Goal: Task Accomplishment & Management: Manage account settings

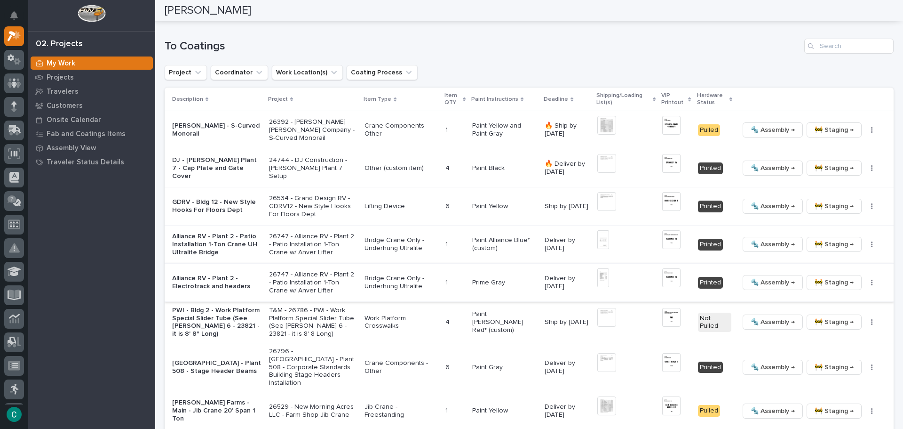
scroll to position [566, 0]
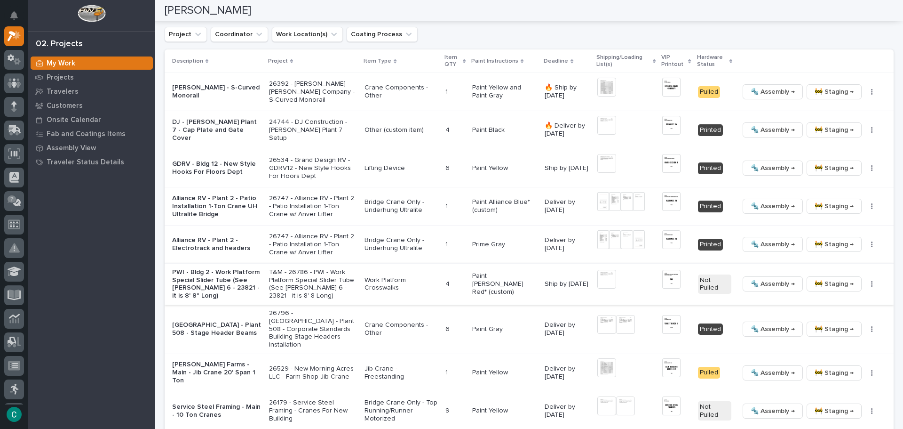
click at [666, 278] on img at bounding box center [671, 279] width 18 height 19
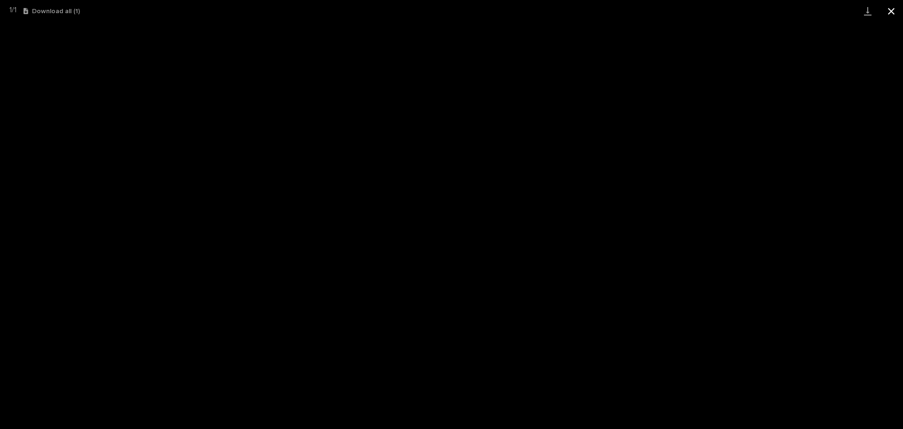
click at [892, 11] on button "Close gallery" at bounding box center [892, 11] width 24 height 22
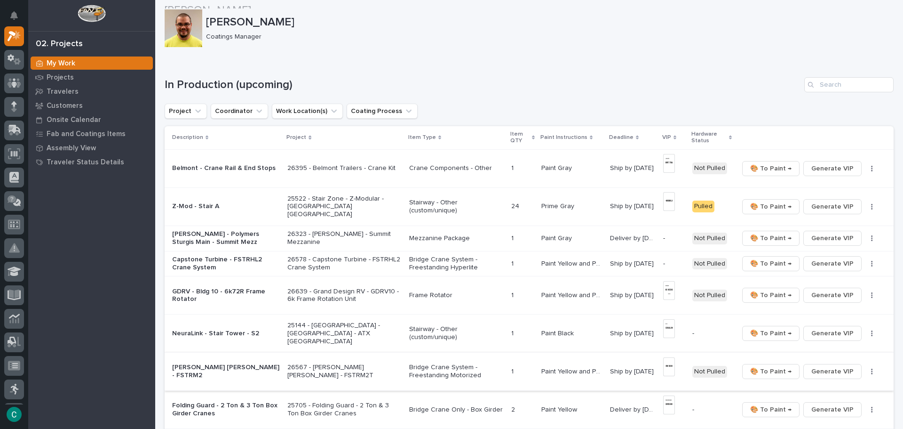
scroll to position [0, 0]
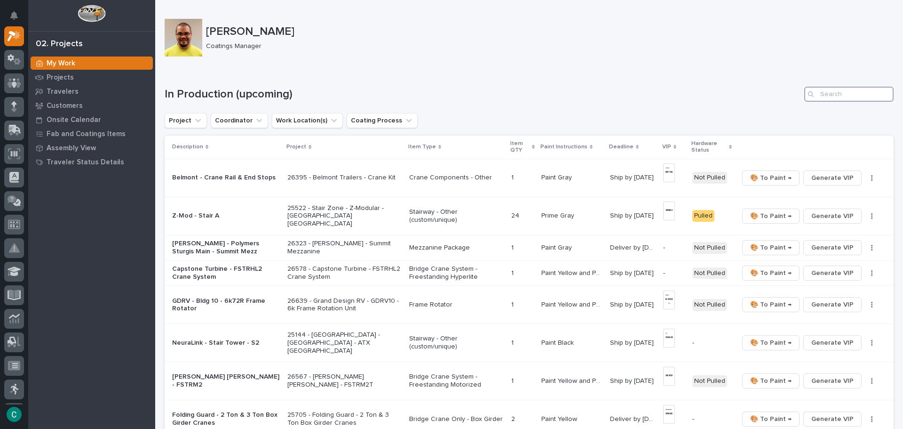
click at [835, 96] on input "Search" at bounding box center [849, 94] width 89 height 15
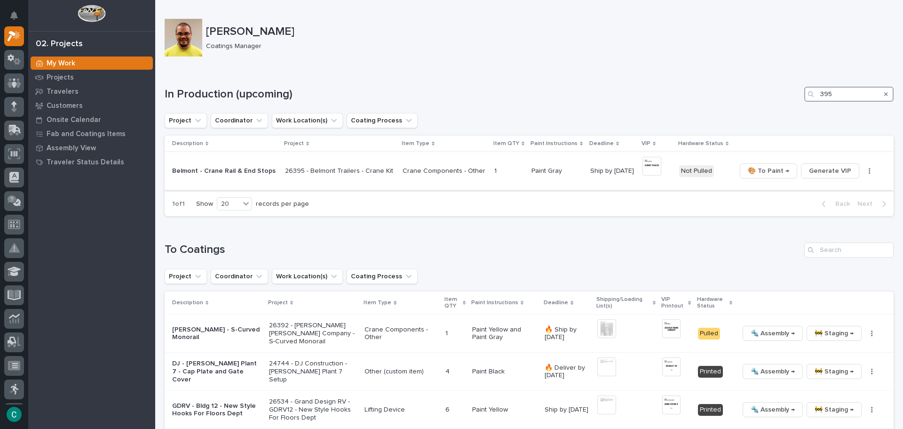
type input "395"
click at [643, 165] on img at bounding box center [652, 166] width 19 height 19
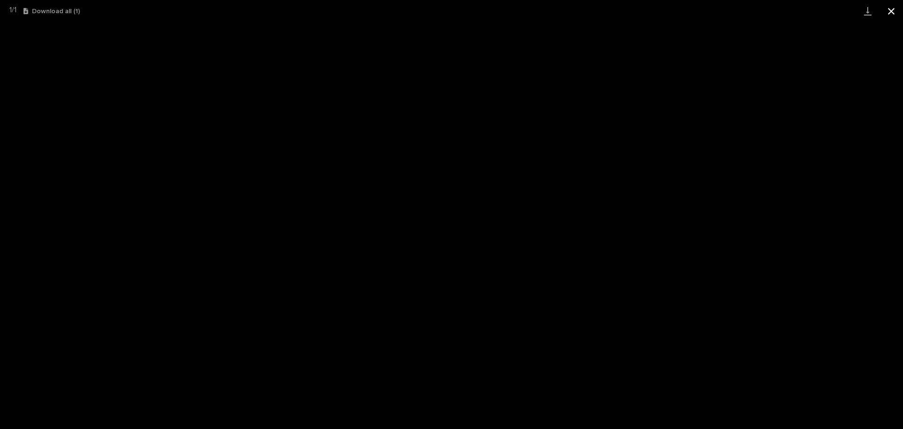
click at [893, 7] on button "Close gallery" at bounding box center [892, 11] width 24 height 22
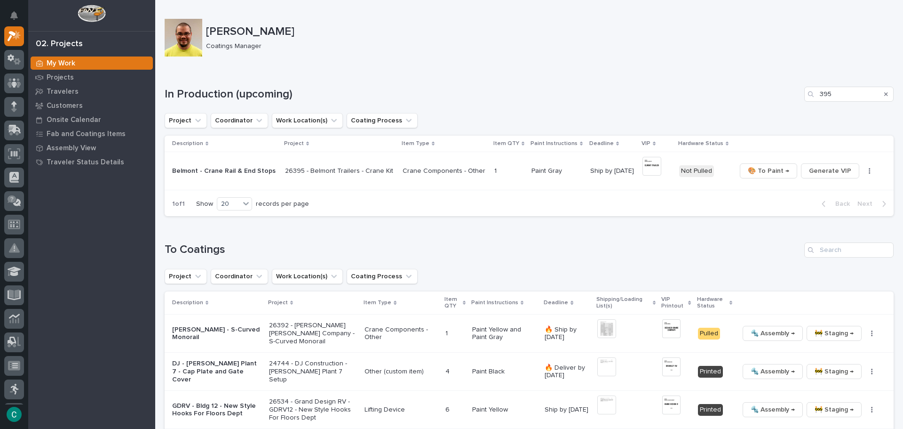
click at [448, 170] on p "Crane Components - Other" at bounding box center [445, 171] width 84 height 8
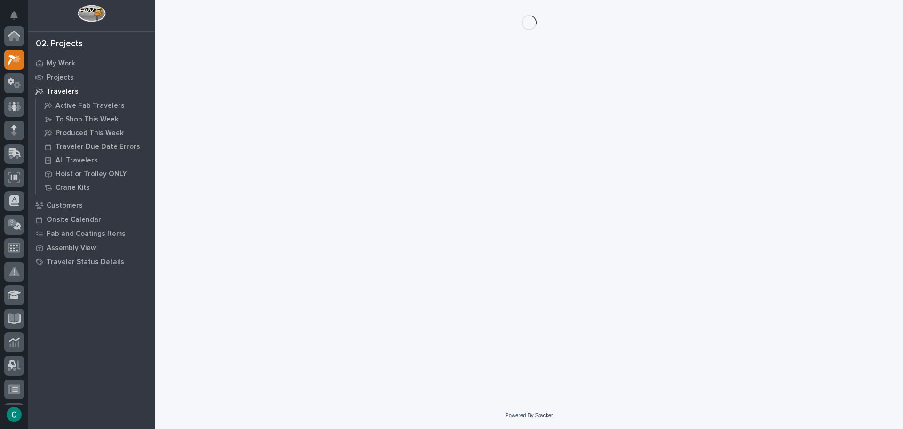
scroll to position [24, 0]
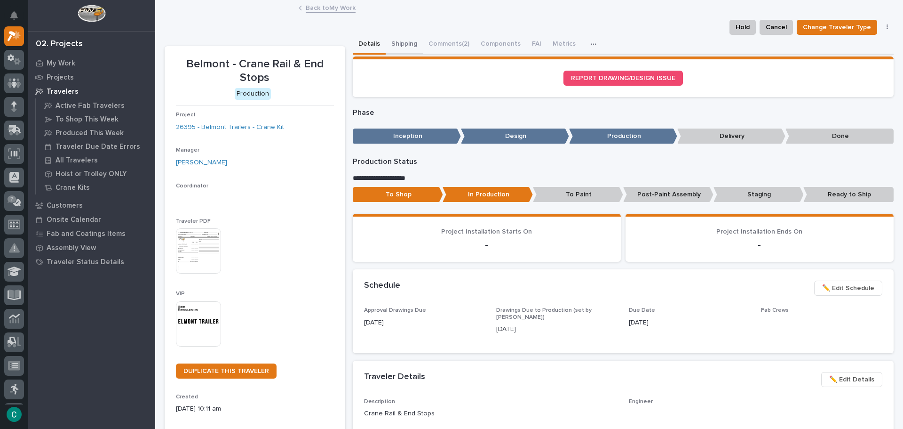
click at [396, 38] on button "Shipping" at bounding box center [404, 45] width 37 height 20
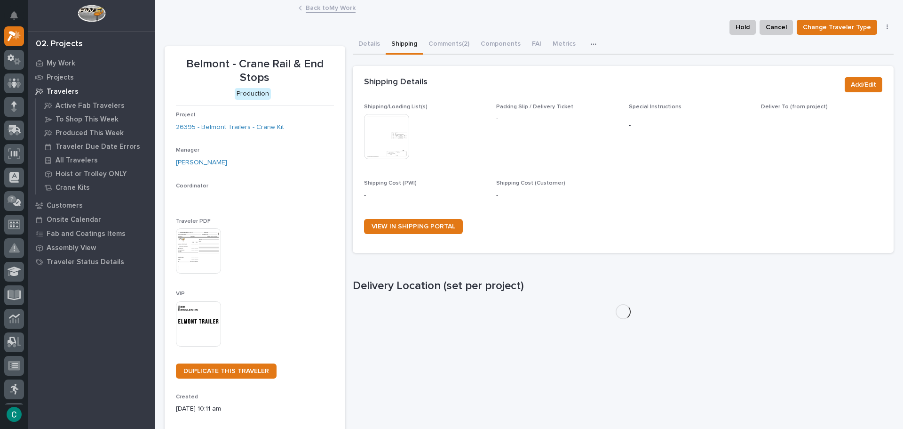
click at [375, 138] on img at bounding box center [386, 136] width 45 height 45
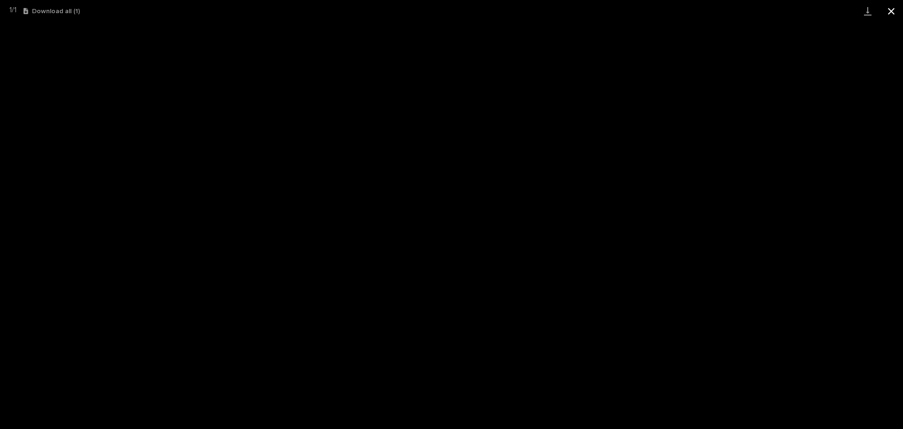
click at [897, 11] on button "Close gallery" at bounding box center [892, 11] width 24 height 22
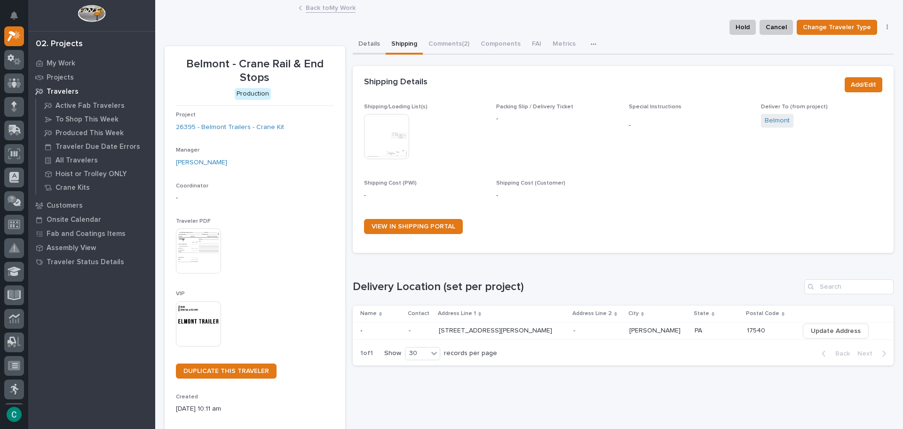
click at [366, 42] on button "Details" at bounding box center [369, 45] width 33 height 20
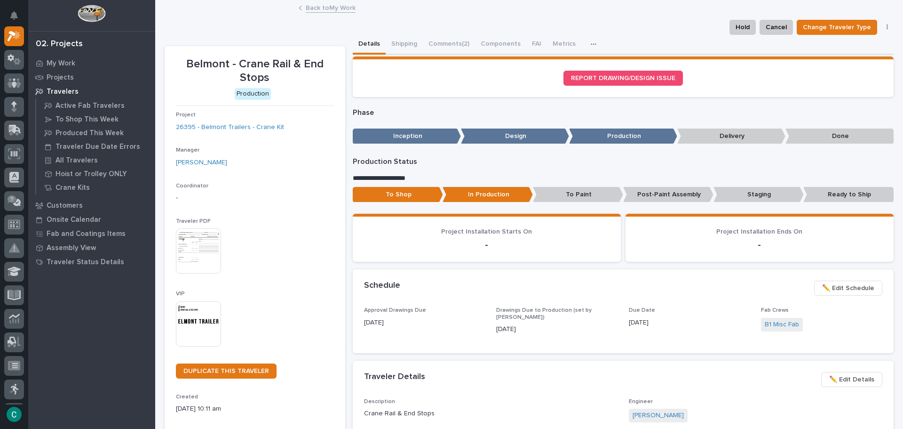
click at [734, 192] on p "Staging" at bounding box center [759, 195] width 90 height 16
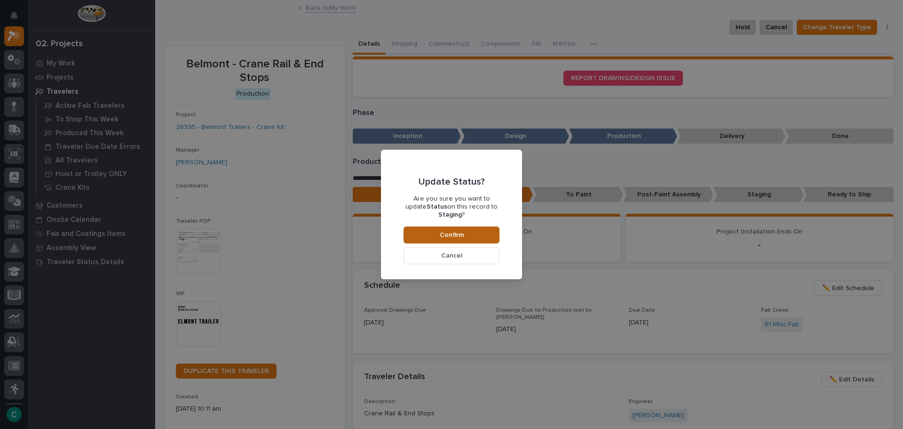
click at [453, 231] on span "Confirm" at bounding box center [452, 235] width 24 height 8
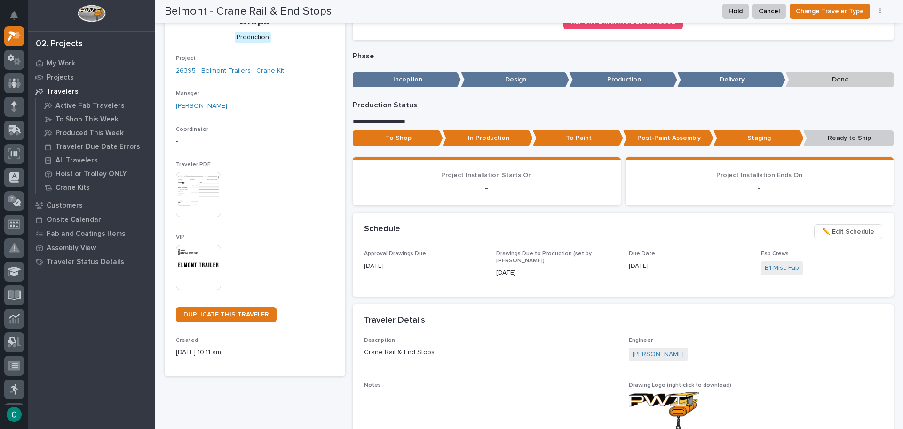
scroll to position [54, 0]
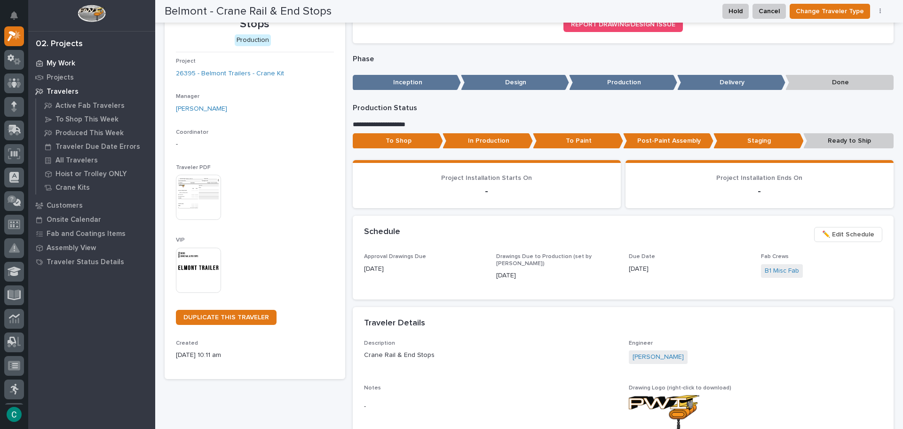
click at [60, 64] on p "My Work" at bounding box center [61, 63] width 29 height 8
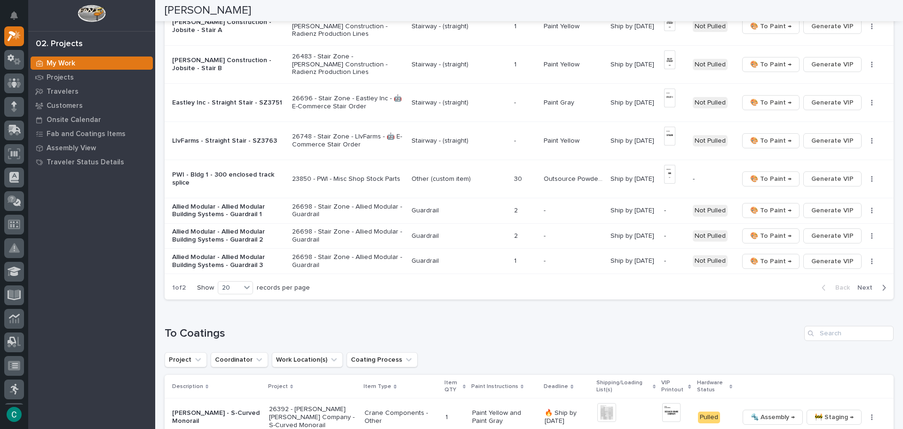
scroll to position [659, 0]
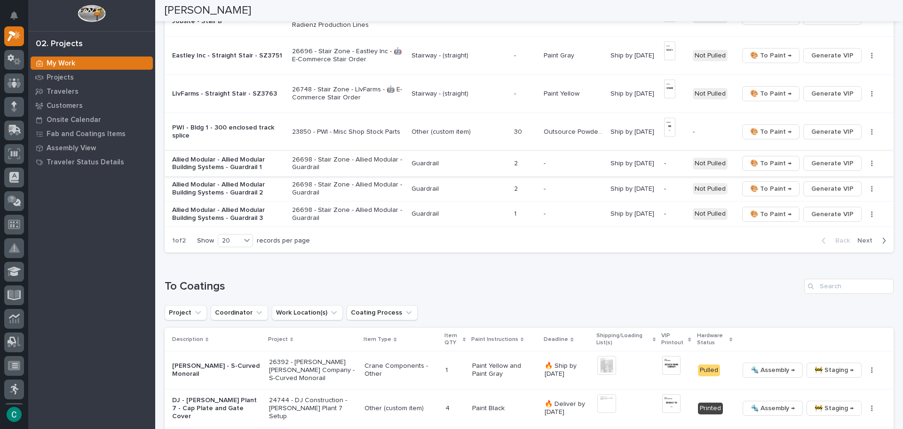
click at [813, 160] on span "Generate VIP" at bounding box center [833, 163] width 42 height 11
click at [812, 185] on span "Generate VIP" at bounding box center [833, 188] width 42 height 11
click at [821, 213] on span "Generate VIP" at bounding box center [833, 213] width 42 height 11
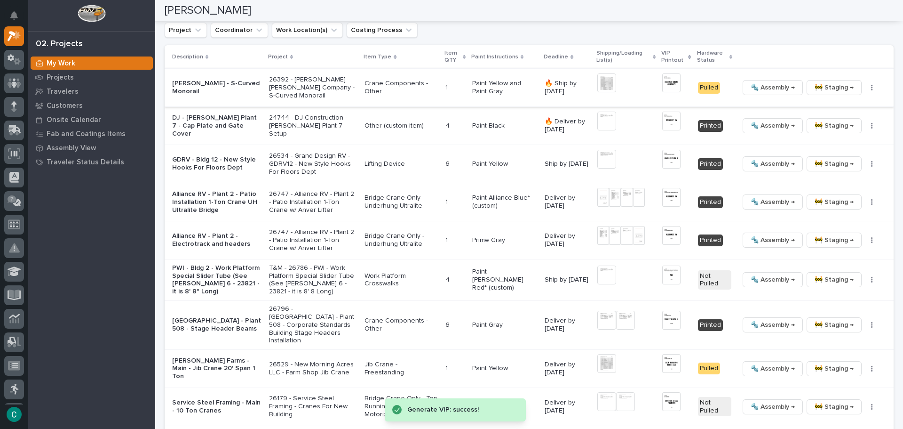
scroll to position [988, 0]
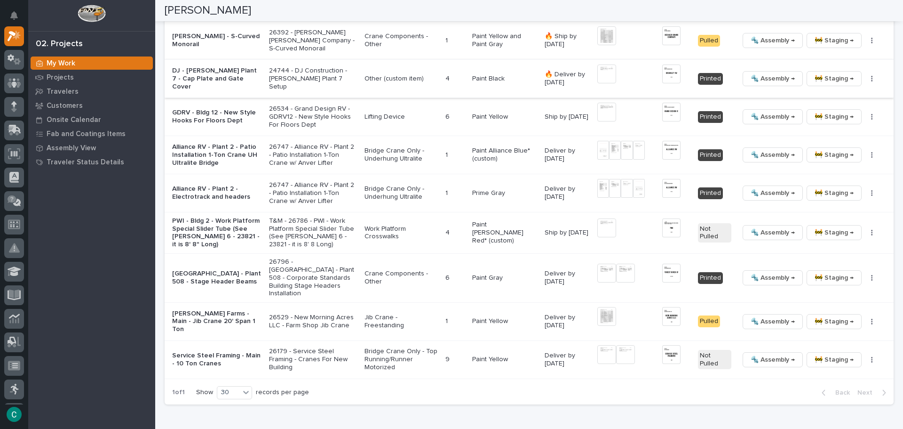
click at [826, 79] on span "🚧 Staging →" at bounding box center [834, 78] width 39 height 11
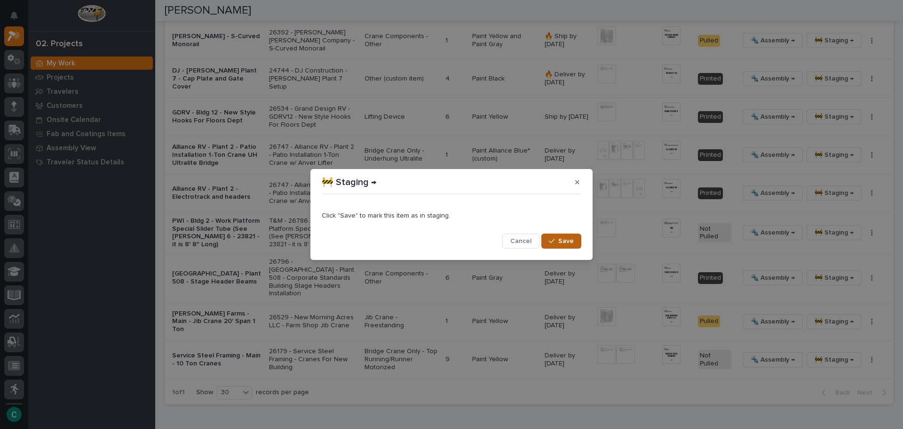
click at [559, 247] on button "Save" at bounding box center [562, 240] width 40 height 15
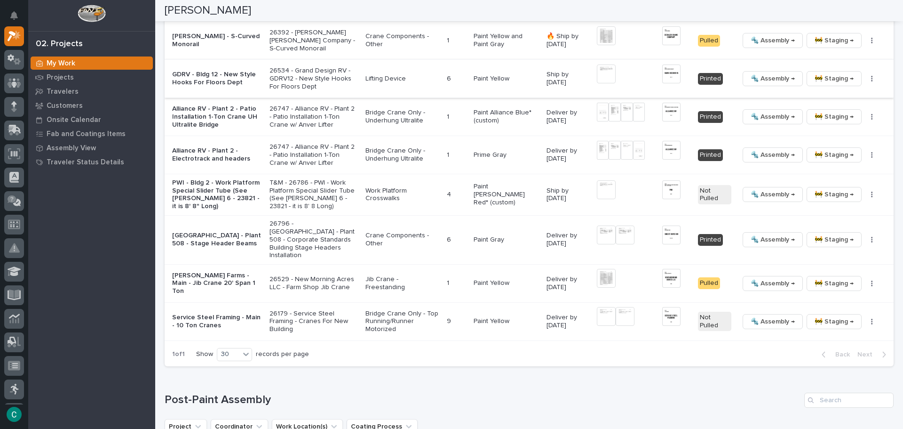
click at [763, 79] on span "🔩 Assembly →" at bounding box center [773, 78] width 44 height 11
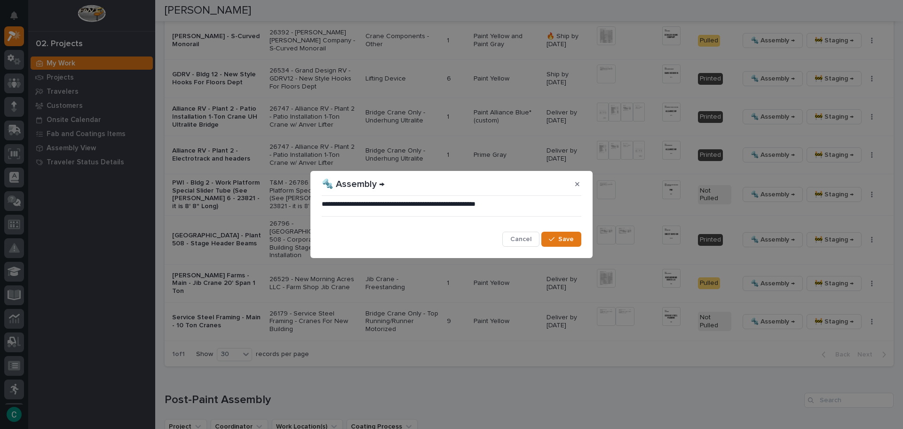
click at [554, 247] on div "**********" at bounding box center [451, 223] width 264 height 52
click at [560, 234] on button "Save" at bounding box center [562, 238] width 40 height 15
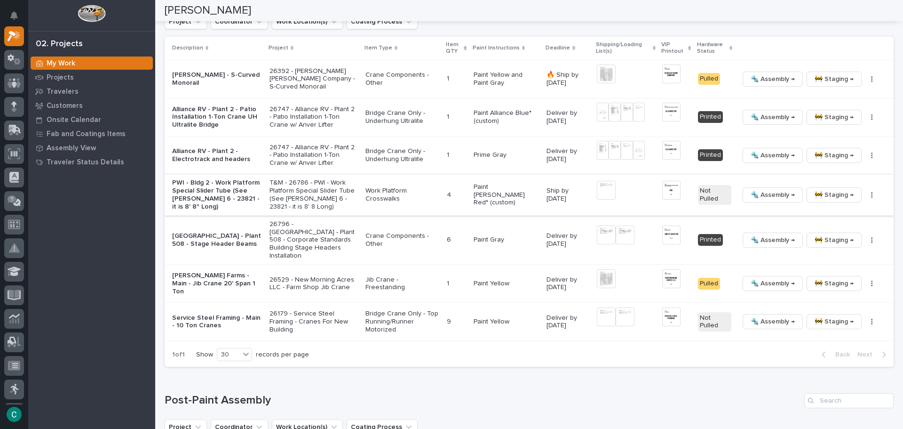
click at [816, 193] on span "🚧 Staging →" at bounding box center [834, 194] width 39 height 11
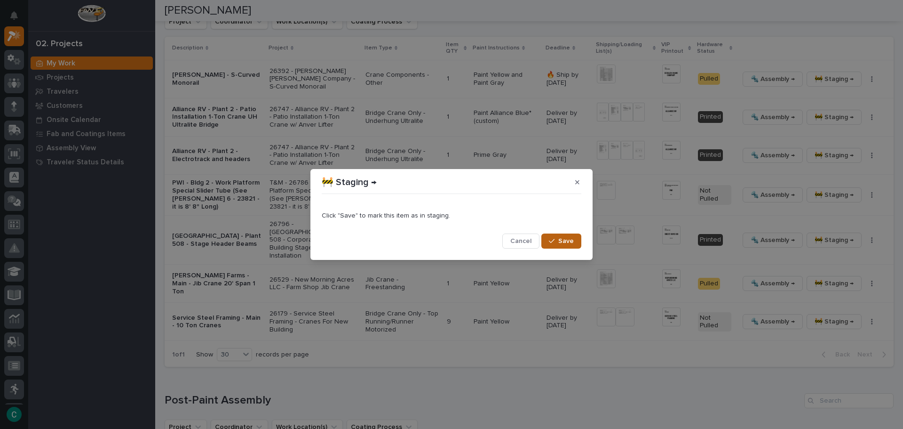
click at [557, 244] on button "Save" at bounding box center [562, 240] width 40 height 15
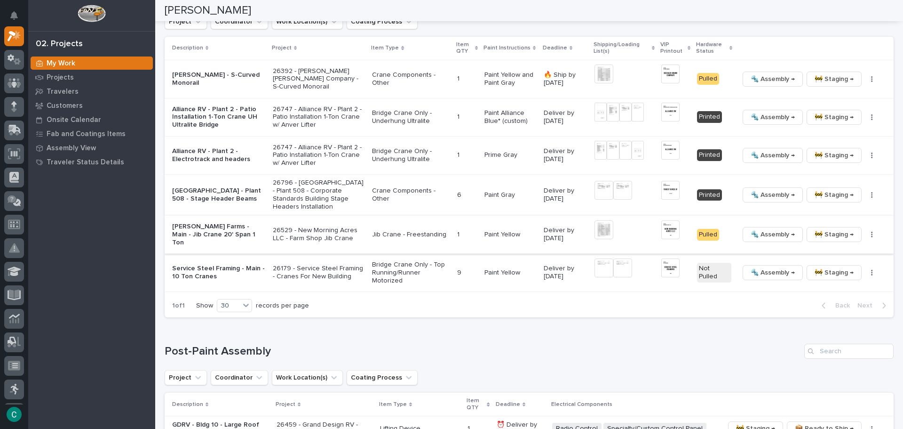
click at [598, 229] on img at bounding box center [604, 229] width 19 height 19
click at [894, 8] on button "Close gallery" at bounding box center [892, 11] width 24 height 22
click at [572, 343] on div "Post-Paint Assembly" at bounding box center [529, 350] width 729 height 15
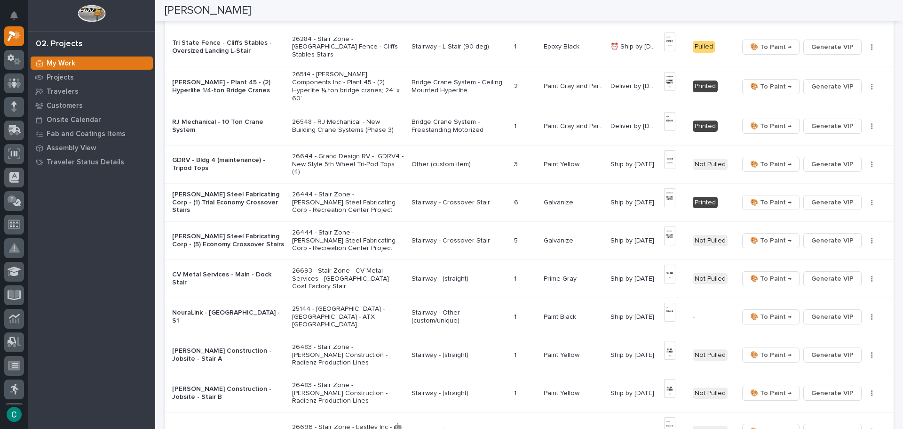
scroll to position [282, 0]
click at [670, 79] on img at bounding box center [669, 82] width 11 height 19
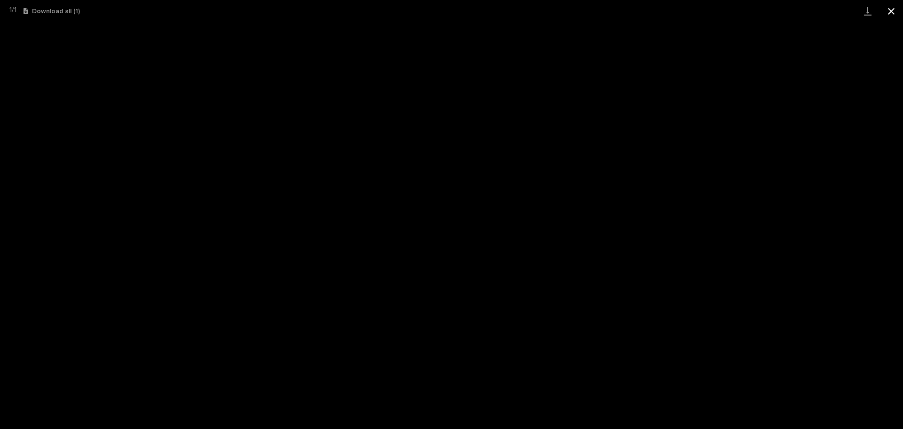
click at [896, 8] on button "Close gallery" at bounding box center [892, 11] width 24 height 22
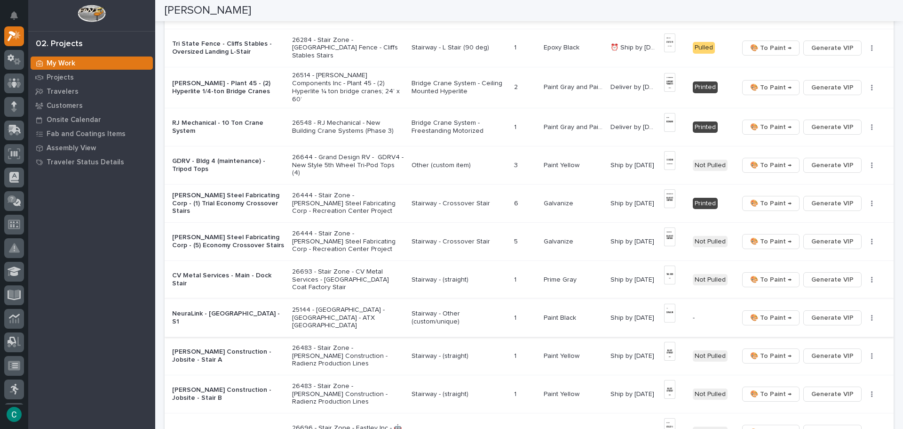
click at [671, 312] on img at bounding box center [669, 312] width 11 height 19
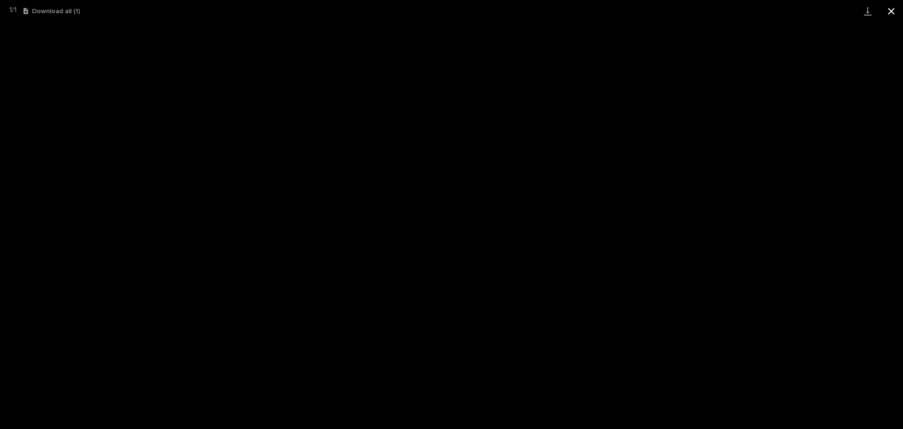
click at [893, 16] on button "Close gallery" at bounding box center [892, 11] width 24 height 22
